Goal: Task Accomplishment & Management: Complete application form

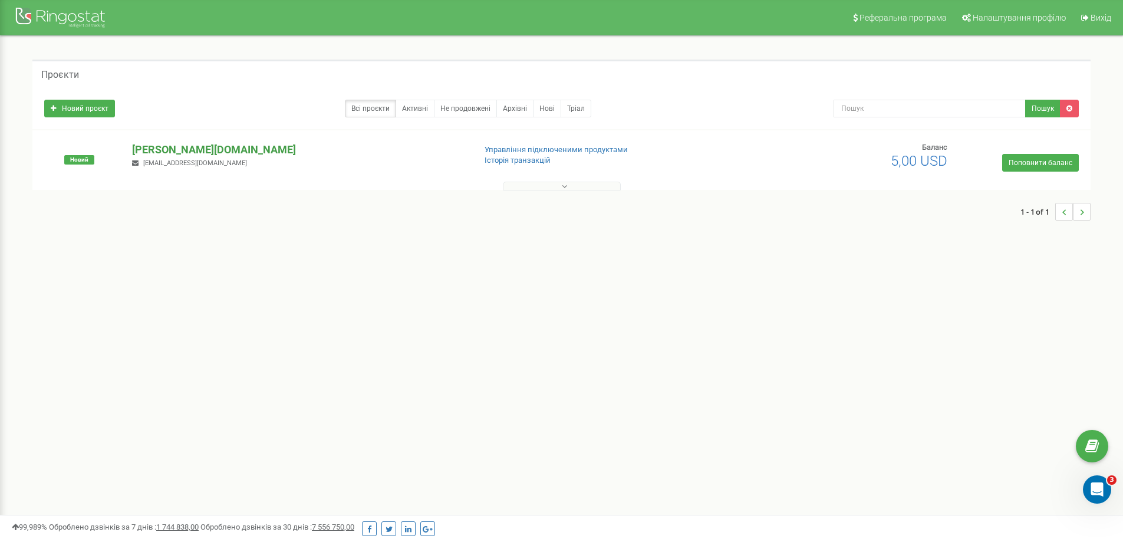
click at [152, 149] on p "[PERSON_NAME][DOMAIN_NAME]" at bounding box center [298, 149] width 333 height 15
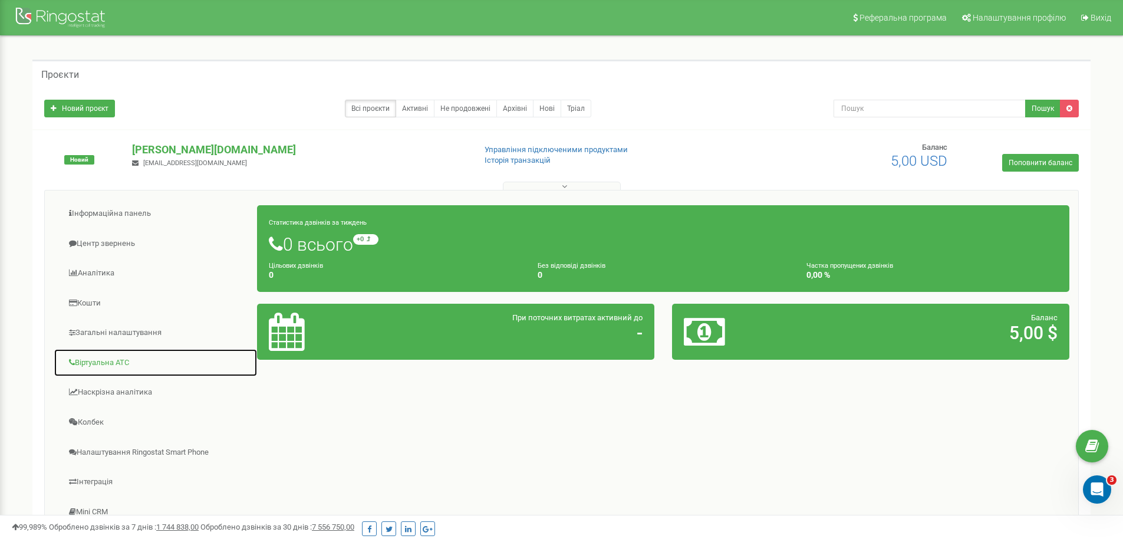
click at [116, 357] on link "Віртуальна АТС" at bounding box center [156, 362] width 204 height 29
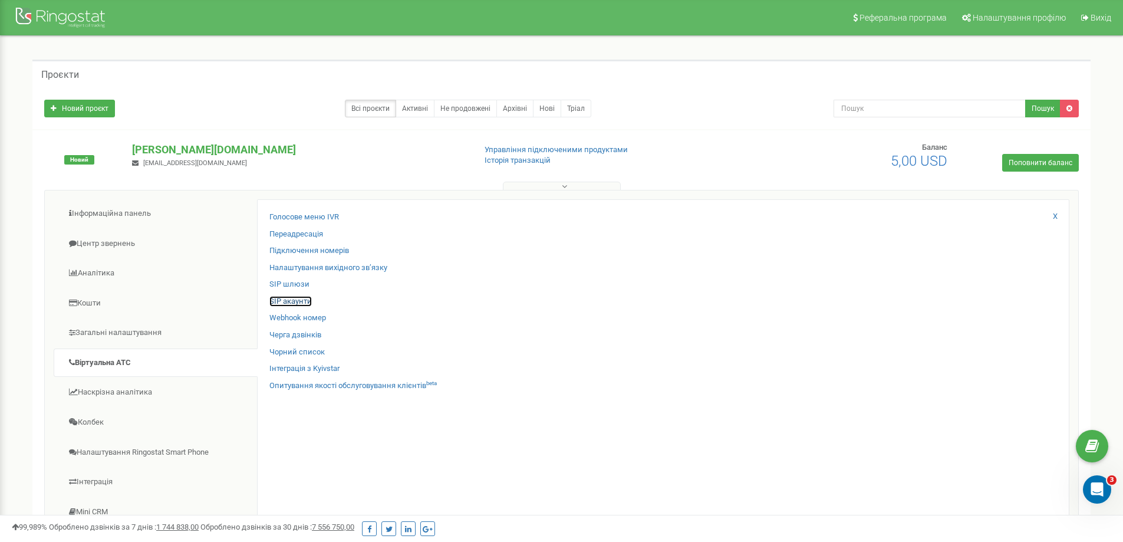
click at [284, 302] on link "SIP акаунти" at bounding box center [290, 301] width 42 height 11
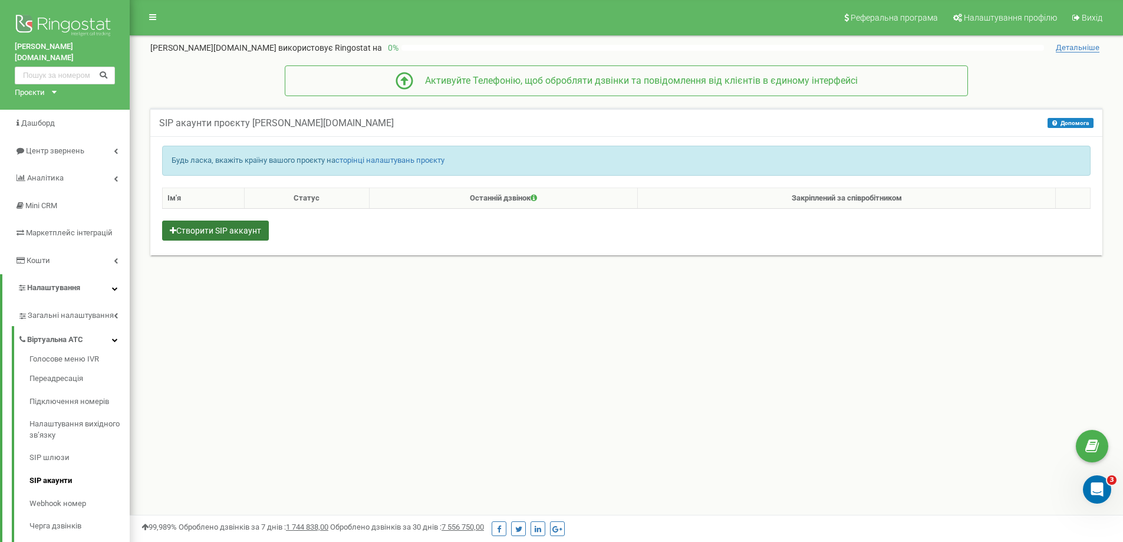
click at [257, 234] on button "Створити SIP аккаунт" at bounding box center [215, 231] width 107 height 20
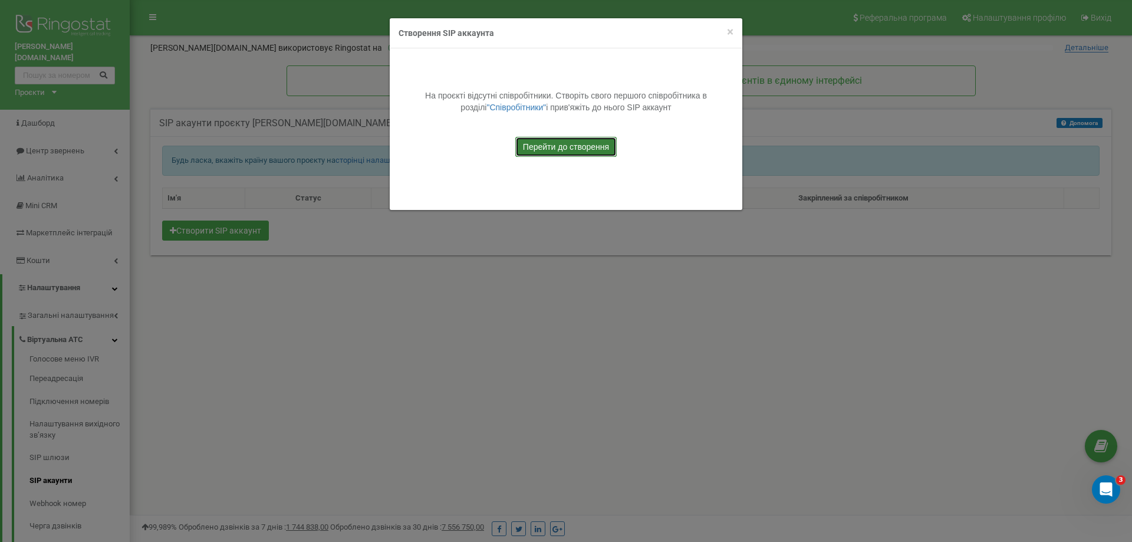
click at [545, 145] on link "Перейти до створення" at bounding box center [565, 147] width 101 height 20
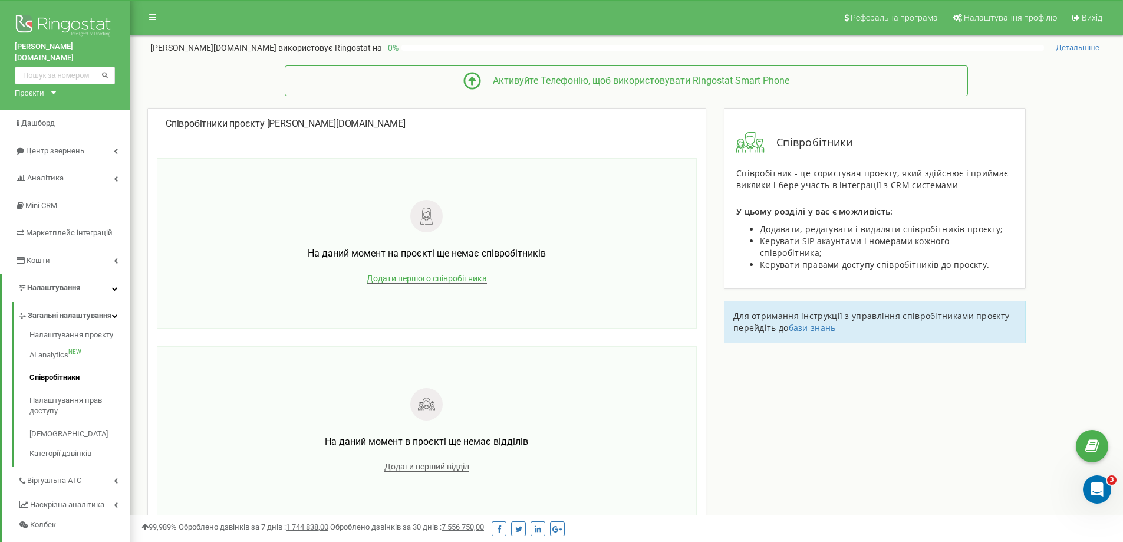
click at [446, 280] on span "Додати першого співробітника" at bounding box center [427, 279] width 120 height 10
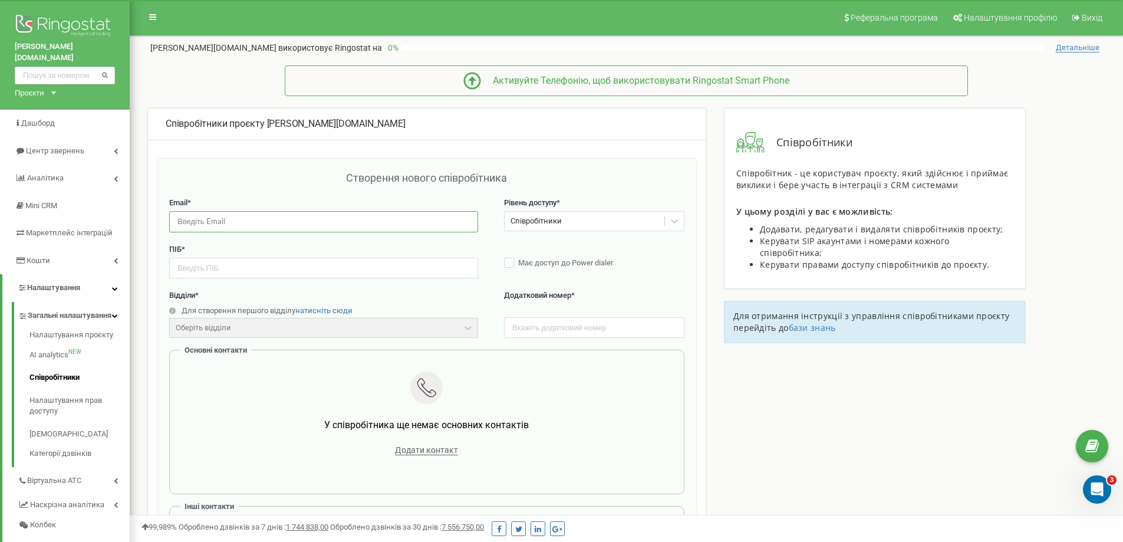
click at [282, 223] on input "email" at bounding box center [323, 221] width 309 height 21
type input "atevs2013@gmail.com"
click at [249, 273] on input "text" at bounding box center [323, 268] width 309 height 21
type input "Подольська Світлана"
click at [344, 310] on span "натисніть сюди" at bounding box center [323, 310] width 57 height 9
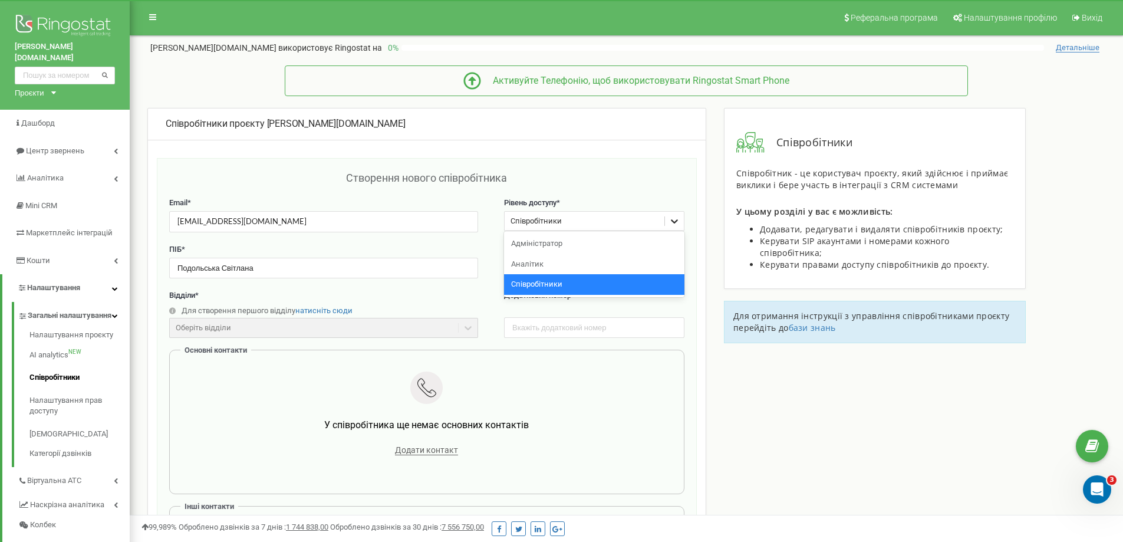
click at [669, 220] on icon at bounding box center [675, 221] width 12 height 12
click at [634, 238] on div "Адміністратор" at bounding box center [594, 244] width 180 height 21
click at [514, 259] on label "Має доступ до Power dialer" at bounding box center [594, 264] width 180 height 12
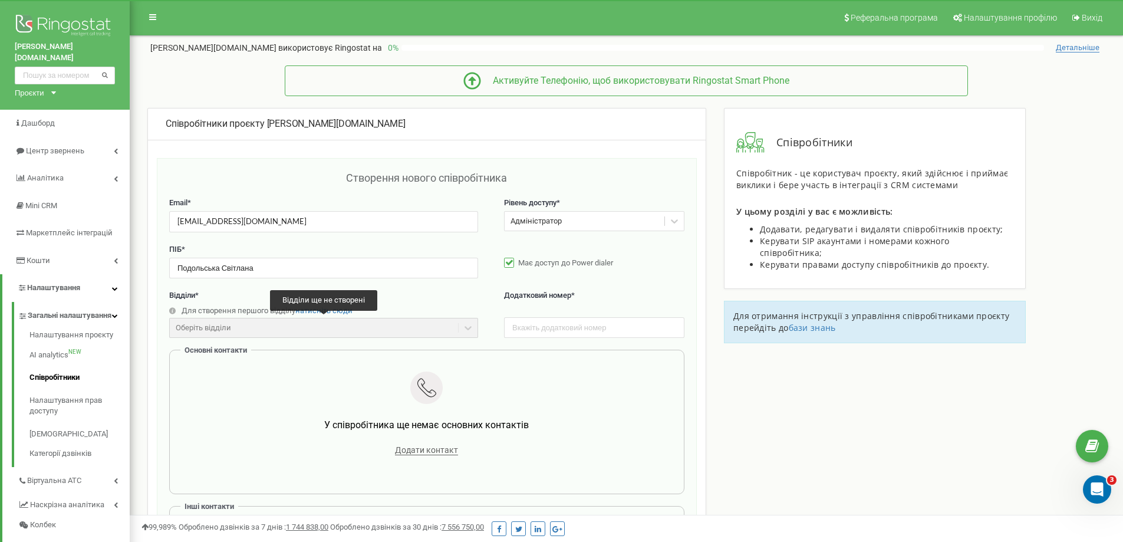
click at [467, 327] on div "Оберіть відділи" at bounding box center [323, 328] width 309 height 20
click at [324, 313] on span "натисніть сюди" at bounding box center [323, 310] width 57 height 9
click at [521, 323] on input "text" at bounding box center [594, 327] width 180 height 21
type input "0675531431"
click at [438, 452] on span "Додати контакт" at bounding box center [426, 450] width 63 height 10
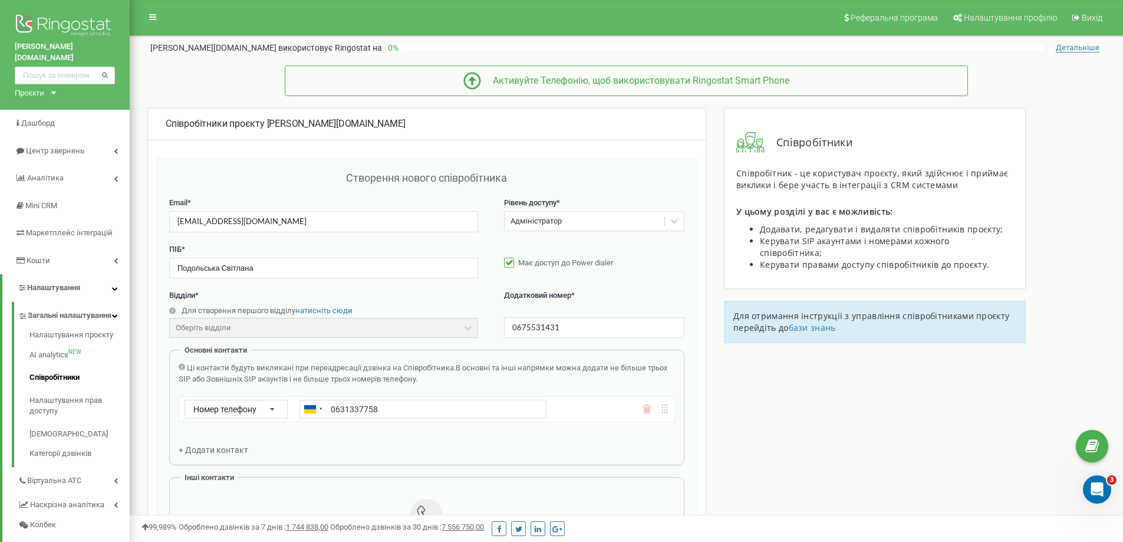
scroll to position [216, 0]
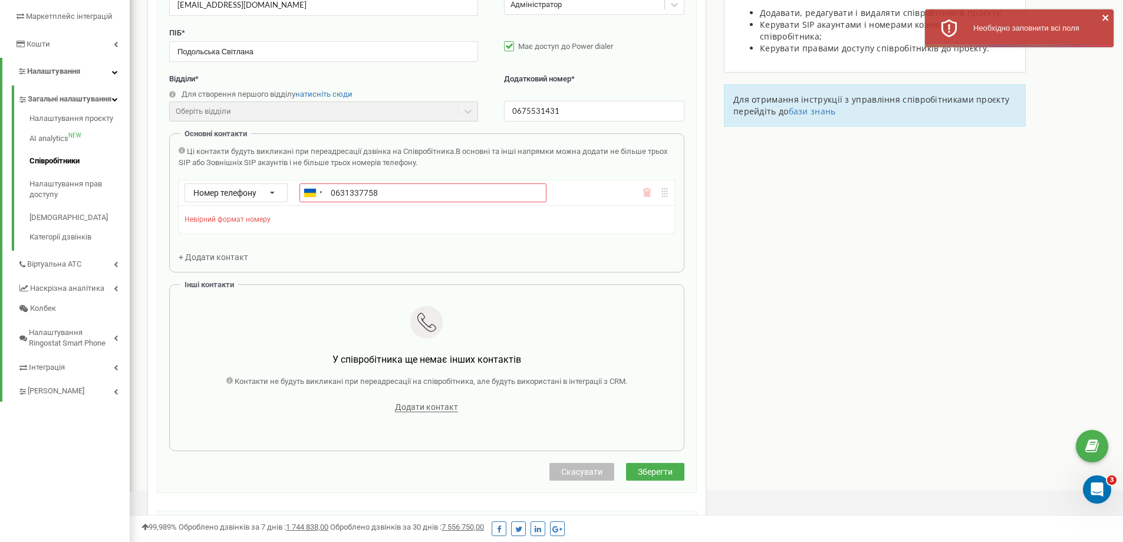
click at [668, 451] on div "Створення нового співробітника Email * atevs2013@gmail.com Рівень доступу * Адм…" at bounding box center [427, 217] width 540 height 551
click at [336, 191] on input "0631337758" at bounding box center [423, 192] width 247 height 19
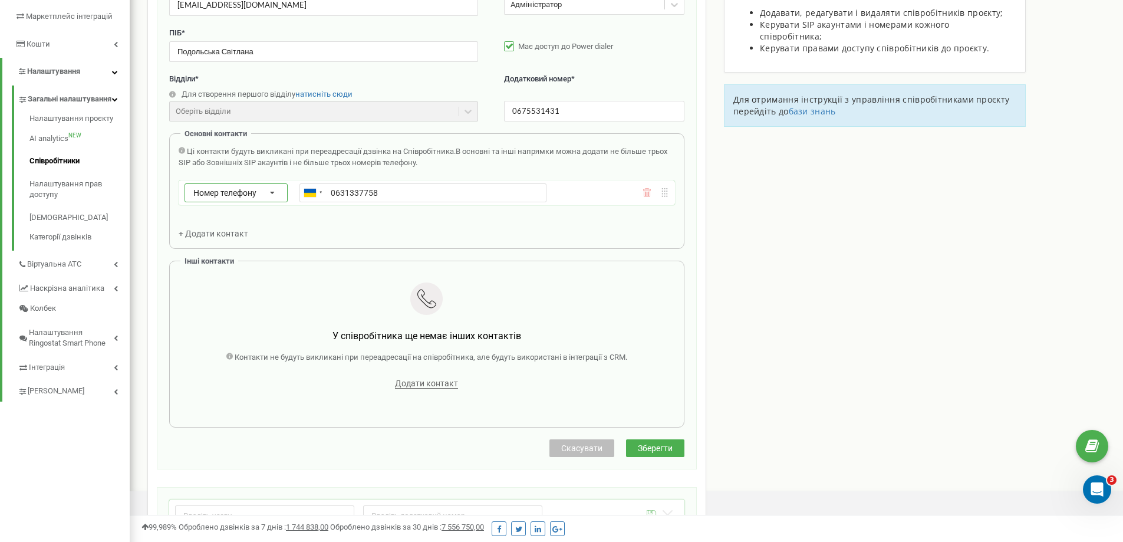
click at [272, 191] on icon at bounding box center [272, 193] width 25 height 19
click at [266, 206] on div "Номер телефону" at bounding box center [236, 210] width 102 height 17
click at [331, 192] on input "0631337758" at bounding box center [423, 192] width 247 height 19
drag, startPoint x: 334, startPoint y: 190, endPoint x: 373, endPoint y: 193, distance: 39.1
click at [336, 190] on input "0631337758" at bounding box center [423, 192] width 247 height 19
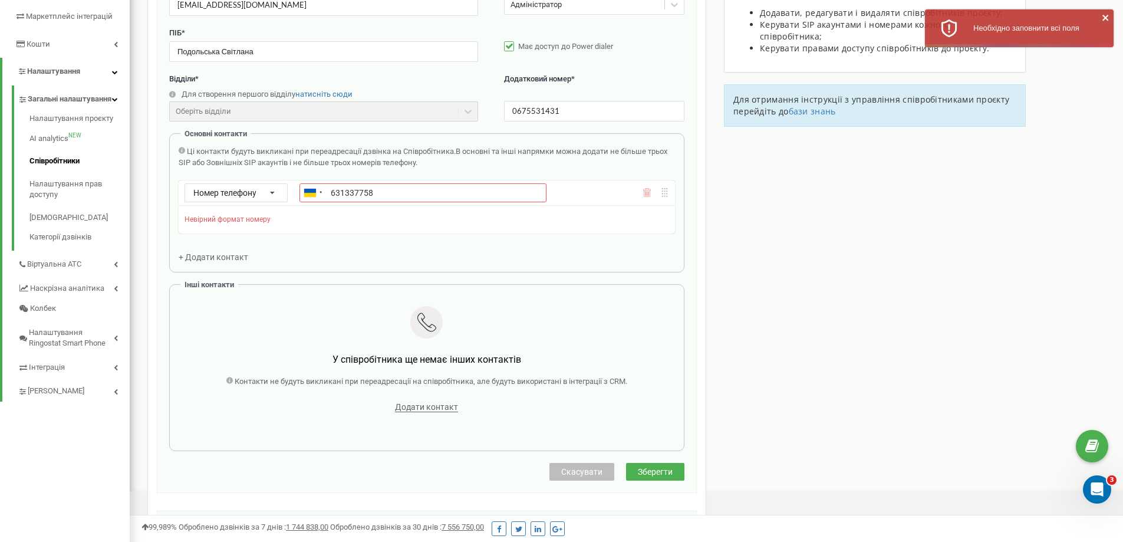
click at [662, 450] on div "Створення нового співробітника Email * atevs2013@gmail.com Рівень доступу * Адм…" at bounding box center [427, 217] width 540 height 551
click at [331, 192] on input "631337758" at bounding box center [423, 192] width 247 height 19
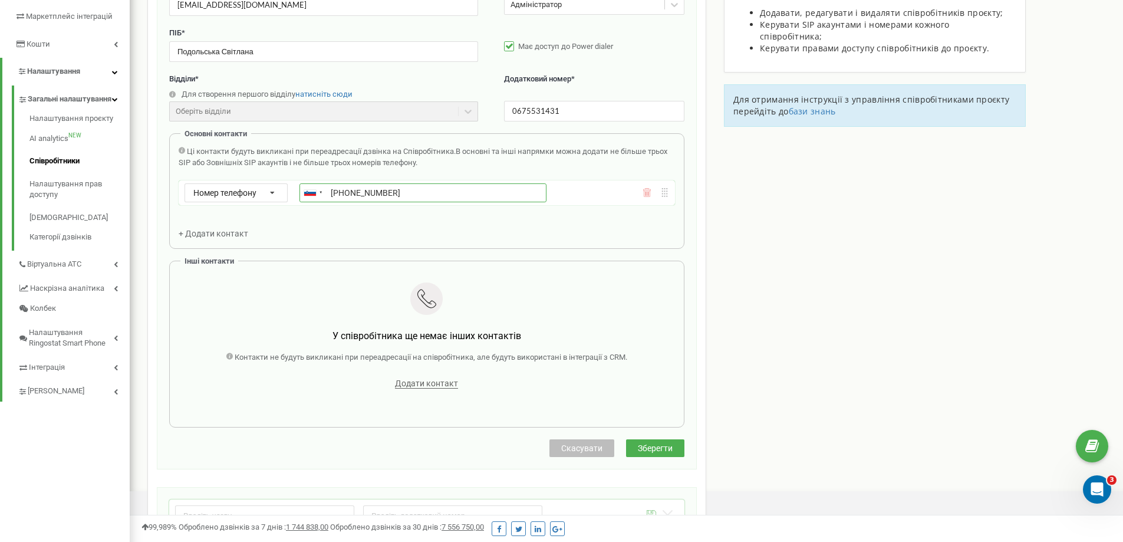
type input "+380631337758"
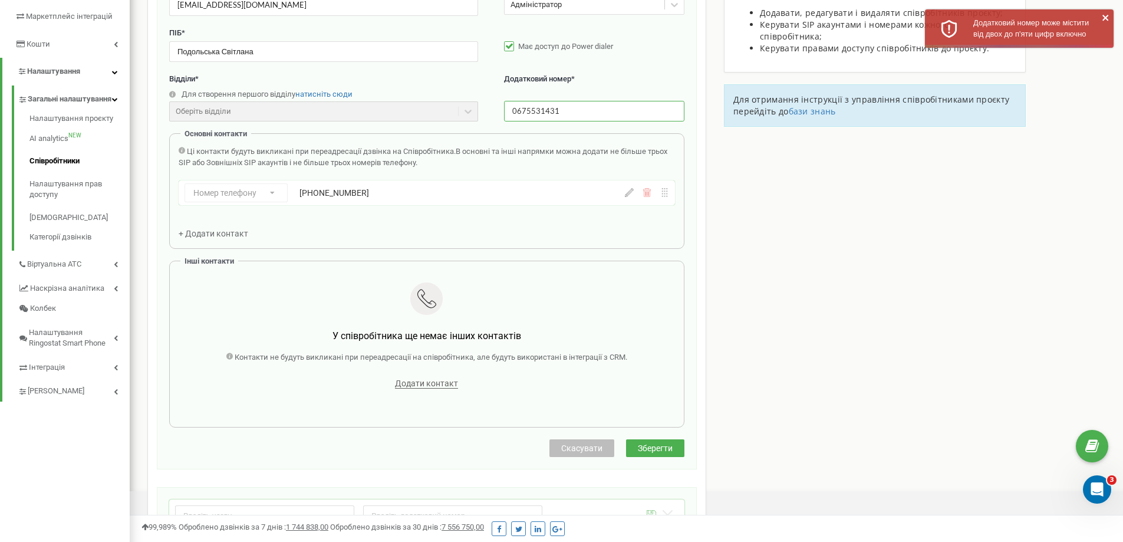
click at [511, 108] on input "0675531431" at bounding box center [594, 111] width 180 height 21
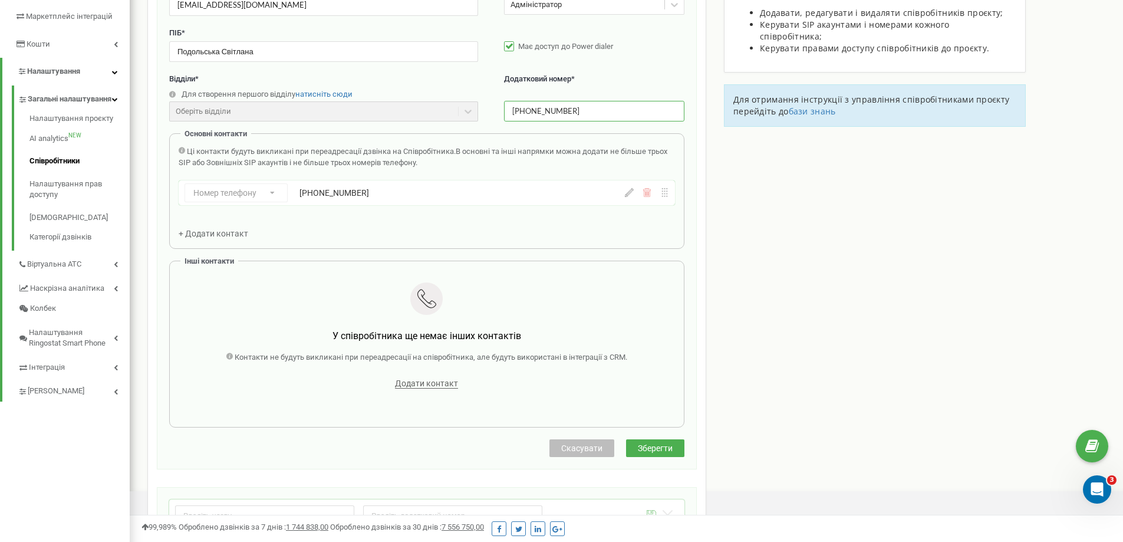
type input "+380675531431"
click at [655, 448] on span "Зберегти" at bounding box center [655, 447] width 35 height 9
click at [656, 446] on span "Зберегти" at bounding box center [655, 447] width 35 height 9
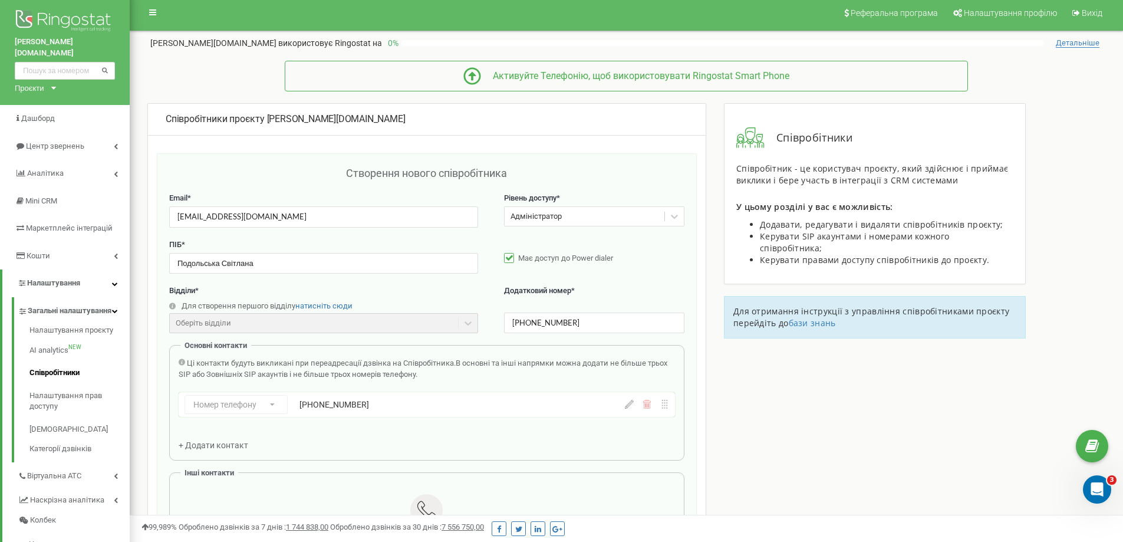
scroll to position [0, 0]
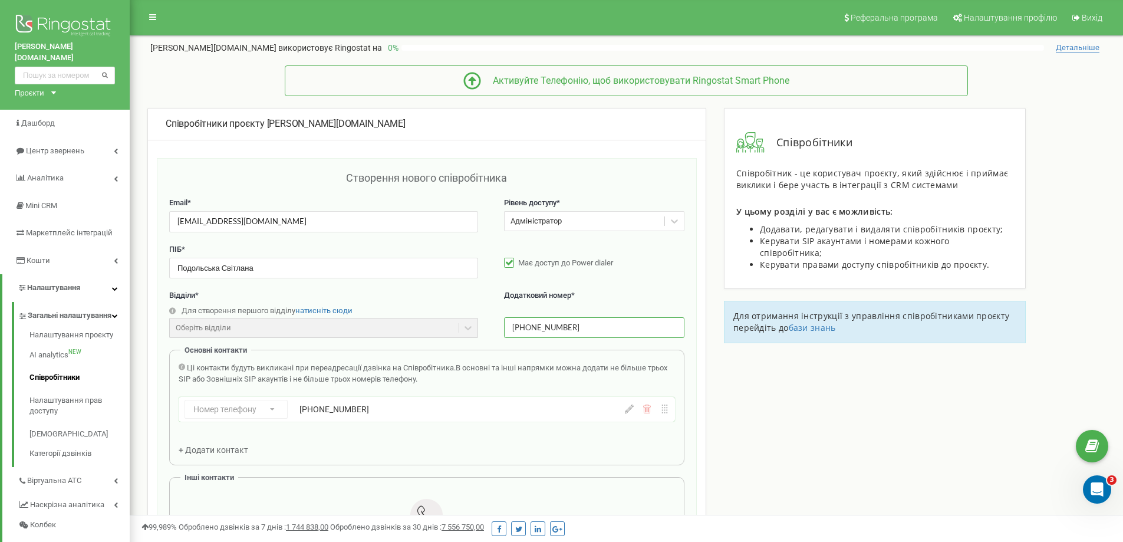
drag, startPoint x: 602, startPoint y: 325, endPoint x: 505, endPoint y: 327, distance: 97.3
click at [505, 327] on input "+380675531431" at bounding box center [594, 327] width 180 height 21
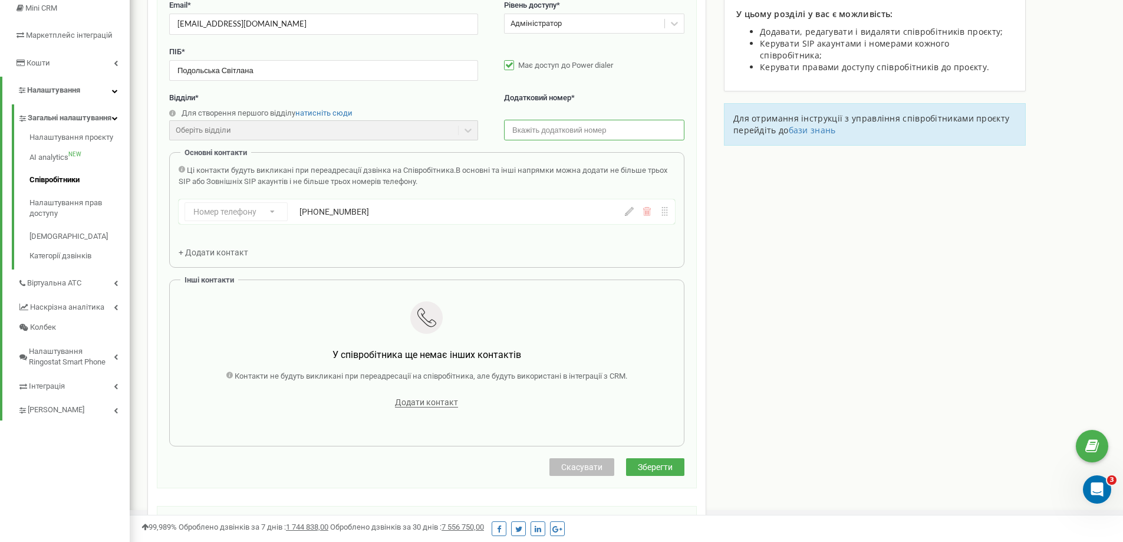
scroll to position [216, 0]
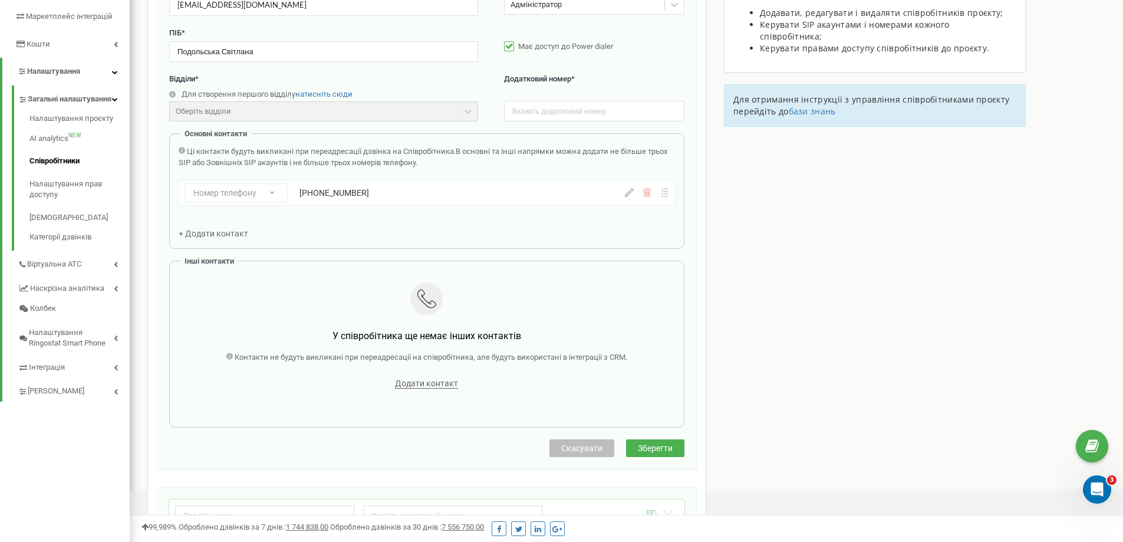
click at [670, 451] on span "Зберегти" at bounding box center [655, 447] width 35 height 9
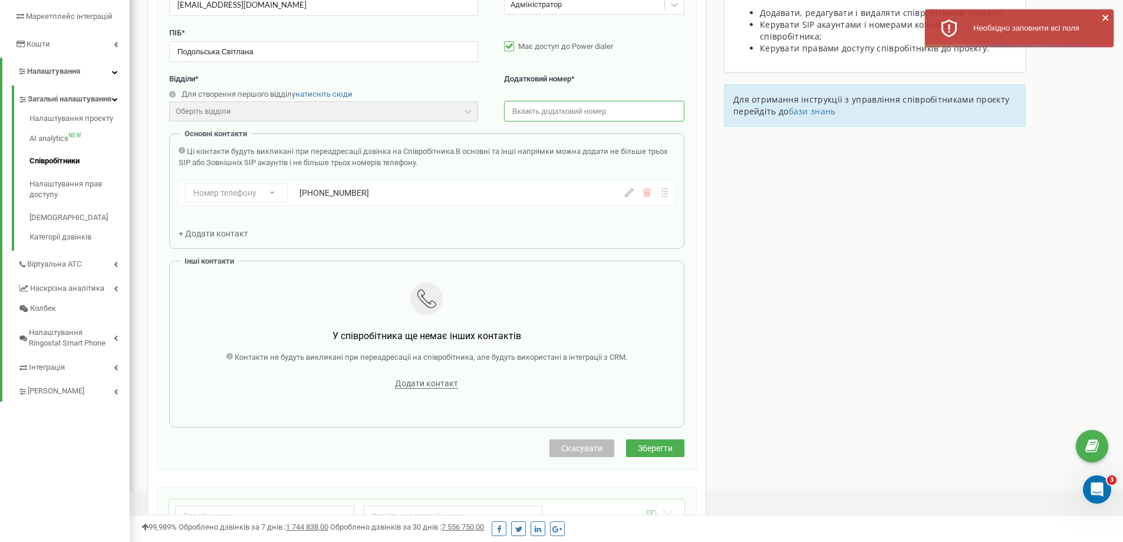
click at [521, 113] on input "text" at bounding box center [594, 111] width 180 height 21
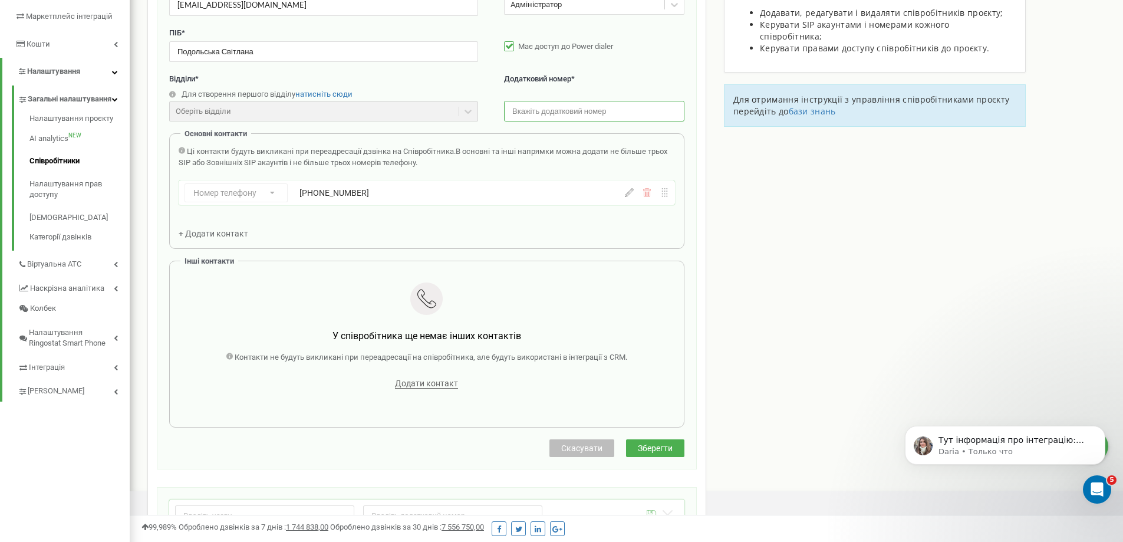
scroll to position [0, 0]
